Goal: Check status: Check status

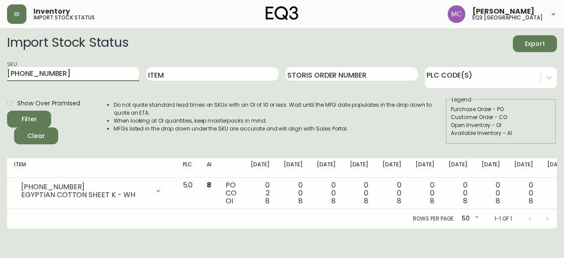
drag, startPoint x: 111, startPoint y: 72, endPoint x: 13, endPoint y: 59, distance: 98.8
click at [13, 59] on form "Import Stock Status Export SKU [PHONE_NUMBER] Item Storis Order Number PLC Code…" at bounding box center [282, 89] width 550 height 109
type input "3"
click at [179, 74] on input "Item" at bounding box center [212, 74] width 132 height 14
drag, startPoint x: 92, startPoint y: 75, endPoint x: 31, endPoint y: 63, distance: 62.1
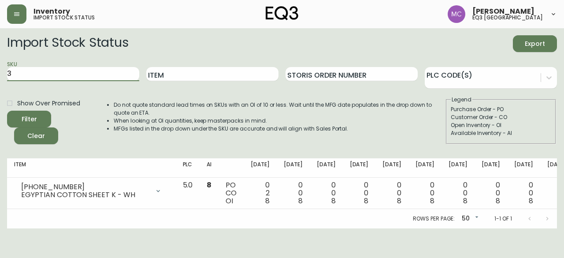
click at [31, 63] on div "SKU 3" at bounding box center [73, 74] width 132 height 29
click at [187, 79] on input "Item" at bounding box center [212, 74] width 132 height 14
type input "Drawing 3"
click at [7, 111] on button "Filter" at bounding box center [29, 119] width 44 height 17
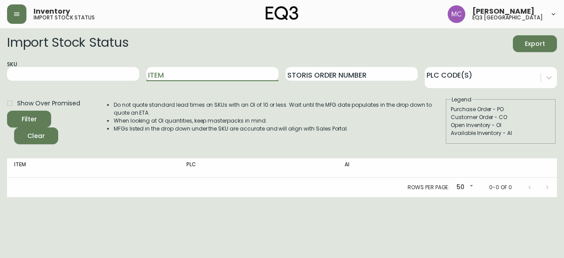
click at [194, 76] on input "Item" at bounding box center [212, 74] width 132 height 14
click at [33, 76] on input "SKU" at bounding box center [73, 74] width 132 height 14
paste input "7220-103-1-B"
type input "7220-103-1-B"
click at [7, 111] on button "Filter" at bounding box center [29, 119] width 44 height 17
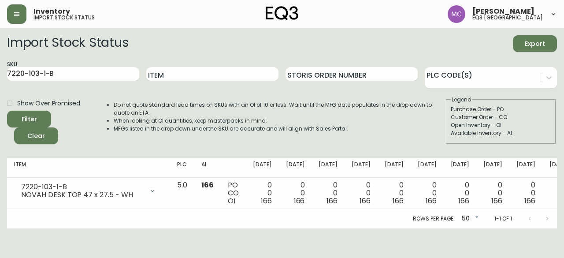
drag, startPoint x: 73, startPoint y: 82, endPoint x: 0, endPoint y: 63, distance: 75.4
click at [0, 63] on main "Import Stock Status Export SKU 7220-103-1-B Item Storis Order Number PLC Code(s…" at bounding box center [282, 128] width 564 height 200
drag, startPoint x: 73, startPoint y: 67, endPoint x: 0, endPoint y: 59, distance: 73.7
click at [0, 59] on main "Import Stock Status Export SKU 7220-103-1-B Item Storis Order Number PLC Code(s…" at bounding box center [282, 128] width 564 height 200
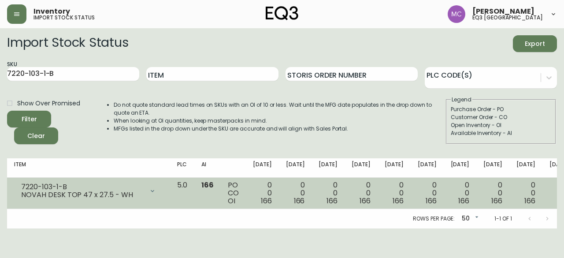
click at [125, 194] on div "NOVAH DESK TOP 47 x 27.5 - WH" at bounding box center [82, 195] width 123 height 8
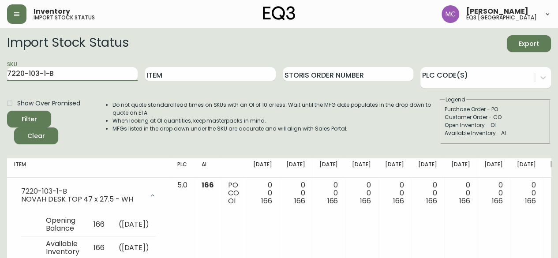
drag, startPoint x: 66, startPoint y: 71, endPoint x: 0, endPoint y: 65, distance: 66.4
click at [0, 65] on main "Import Stock Status Export SKU 7220-103-1-B Item Storis Order Number PLC Code(s…" at bounding box center [279, 159] width 558 height 262
paste input "7220-510-1-B"
type input "7220-510-1-B"
click at [7, 111] on button "Filter" at bounding box center [29, 119] width 44 height 17
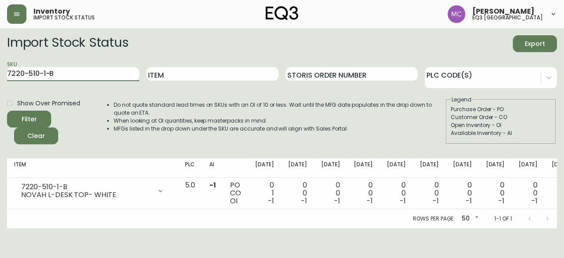
drag, startPoint x: 68, startPoint y: 74, endPoint x: 0, endPoint y: 60, distance: 69.3
click at [0, 60] on main "Import Stock Status Export SKU 7220-510-1-B Item Storis Order Number PLC Code(s…" at bounding box center [282, 128] width 564 height 200
paste input "[PHONE_NUMBER]"
type input "[PHONE_NUMBER]"
click at [7, 111] on button "Filter" at bounding box center [29, 119] width 44 height 17
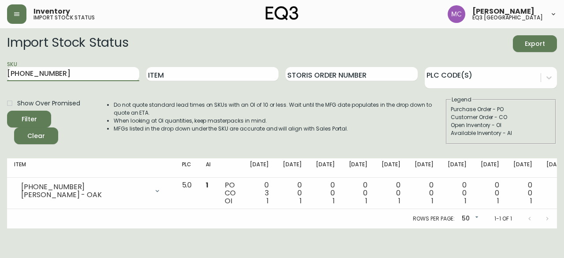
drag, startPoint x: 71, startPoint y: 69, endPoint x: 0, endPoint y: 56, distance: 71.9
click at [0, 56] on main "Import Stock Status Export SKU [PHONE_NUMBER] Item Storis Order Number PLC Code…" at bounding box center [282, 128] width 564 height 200
paste input "[PHONE_NUMBER]"
type input "[PHONE_NUMBER]"
click at [7, 111] on button "Filter" at bounding box center [29, 119] width 44 height 17
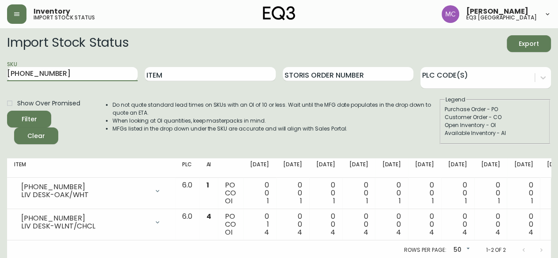
drag, startPoint x: 60, startPoint y: 75, endPoint x: 0, endPoint y: 62, distance: 61.0
click at [0, 62] on main "Import Stock Status Export SKU [PHONE_NUMBER] Item Storis Order Number PLC Code…" at bounding box center [279, 143] width 558 height 231
paste input "3020-411-4-A"
type input "3020-411-4-A"
click at [7, 111] on button "Filter" at bounding box center [29, 119] width 44 height 17
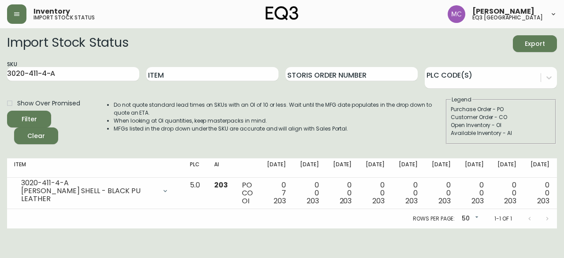
click at [536, 107] on div "Purchase Order - PO" at bounding box center [501, 109] width 101 height 8
drag, startPoint x: 65, startPoint y: 76, endPoint x: 0, endPoint y: 67, distance: 65.5
click at [0, 67] on main "Import Stock Status Export SKU 3020-411-4-A Item Storis Order Number PLC Code(s…" at bounding box center [282, 128] width 564 height 200
paste input "3020-411-4-A"
type input "3020-411-4-A"
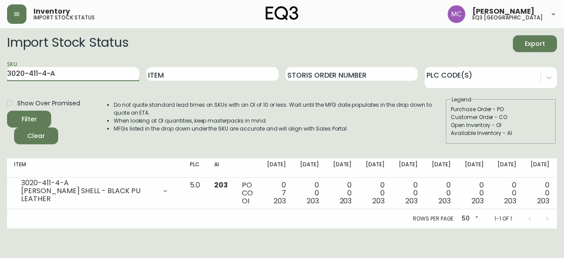
click at [7, 111] on button "Filter" at bounding box center [29, 119] width 44 height 17
click at [542, 118] on div "Customer Order - CO" at bounding box center [501, 117] width 101 height 8
drag, startPoint x: 67, startPoint y: 74, endPoint x: 0, endPoint y: 45, distance: 73.1
click at [0, 45] on main "Import Stock Status Export SKU 3020-411-4-A Item Storis Order Number PLC Code(s…" at bounding box center [282, 128] width 564 height 200
paste input "3020-400-4-B"
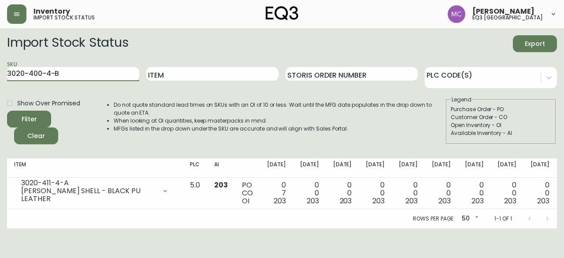
type input "3020-400-4-B"
click at [7, 111] on button "Filter" at bounding box center [29, 119] width 44 height 17
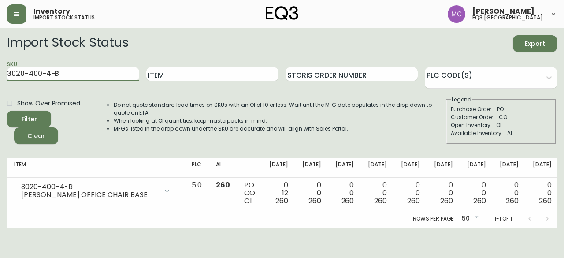
click at [71, 76] on input "3020-400-4-B" at bounding box center [73, 74] width 132 height 14
drag, startPoint x: 64, startPoint y: 72, endPoint x: 0, endPoint y: 55, distance: 66.2
click at [0, 55] on main "Import Stock Status Export SKU 3020-400-4-B Item Storis Order Number PLC Code(s…" at bounding box center [282, 128] width 564 height 200
paste input "[PHONE_NUMBER]"
type input "[PHONE_NUMBER]"
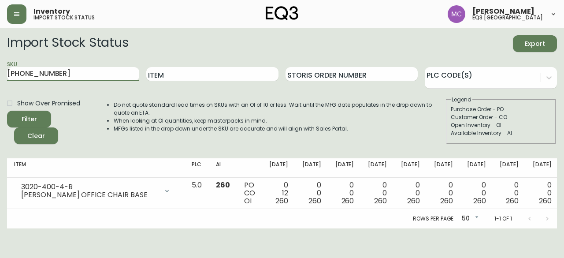
click at [7, 111] on button "Filter" at bounding box center [29, 119] width 44 height 17
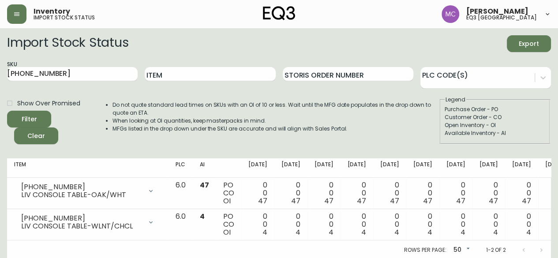
click at [515, 125] on div "Open Inventory - OI" at bounding box center [494, 125] width 101 height 8
drag, startPoint x: 57, startPoint y: 71, endPoint x: 0, endPoint y: 66, distance: 57.6
click at [0, 66] on main "Import Stock Status Export SKU [PHONE_NUMBER] Item Storis Order Number PLC Code…" at bounding box center [279, 143] width 558 height 231
paste input "[PHONE_NUMBER]"
type input "[PHONE_NUMBER]"
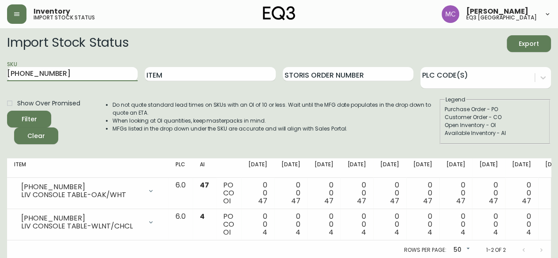
click at [7, 111] on button "Filter" at bounding box center [29, 119] width 44 height 17
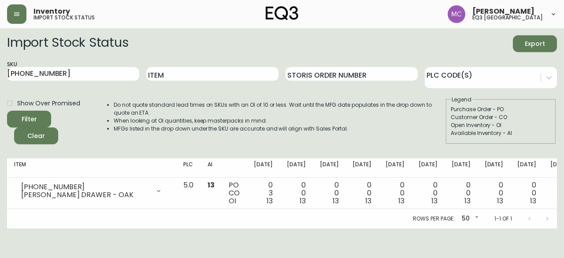
click at [379, 170] on th "[DATE]" at bounding box center [395, 167] width 33 height 19
drag, startPoint x: 68, startPoint y: 73, endPoint x: 0, endPoint y: 50, distance: 71.5
click at [0, 50] on main "Import Stock Status Export SKU [PHONE_NUMBER] Item Storis Order Number PLC Code…" at bounding box center [282, 128] width 564 height 200
paste input "[PHONE_NUMBER]"
type input "[PHONE_NUMBER]"
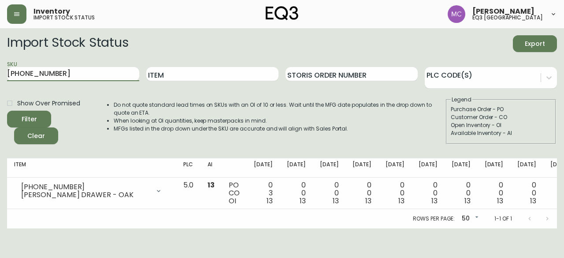
click at [7, 111] on button "Filter" at bounding box center [29, 119] width 44 height 17
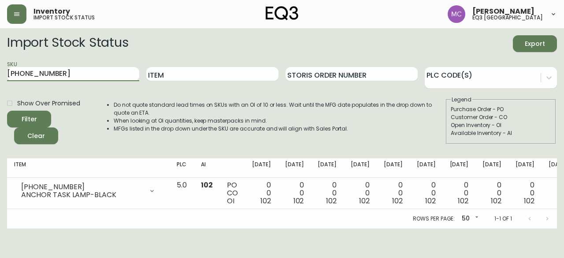
drag, startPoint x: 33, startPoint y: 74, endPoint x: 0, endPoint y: 66, distance: 33.9
click at [0, 66] on main "Import Stock Status Export SKU [PHONE_NUMBER] Item Storis Order Number PLC Code…" at bounding box center [282, 128] width 564 height 200
click at [168, 74] on input "Item" at bounding box center [212, 74] width 132 height 14
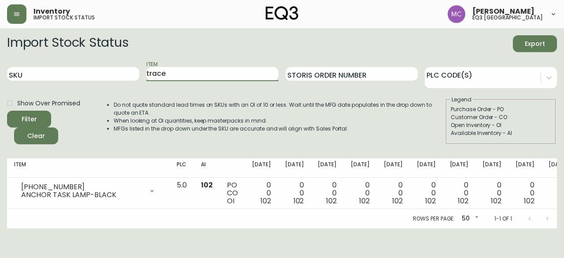
type input "trace"
click at [7, 111] on button "Filter" at bounding box center [29, 119] width 44 height 17
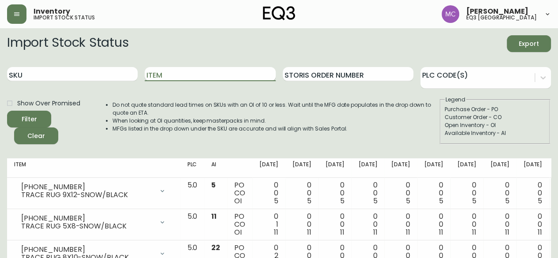
click at [175, 75] on input "Item" at bounding box center [210, 74] width 131 height 14
type input "ember"
click at [7, 111] on button "Filter" at bounding box center [29, 119] width 44 height 17
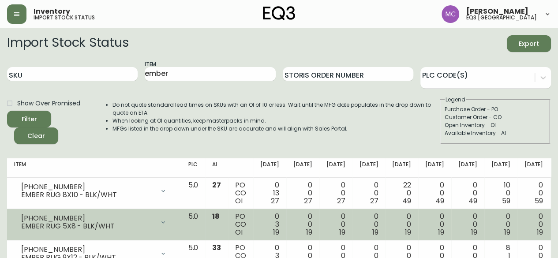
click at [76, 223] on div "EMBER RUG 5X8 - BLK/WHT" at bounding box center [87, 226] width 133 height 8
click at [49, 224] on div "EMBER RUG 5X8 - BLK/WHT" at bounding box center [87, 226] width 133 height 8
